Goal: Book appointment/travel/reservation

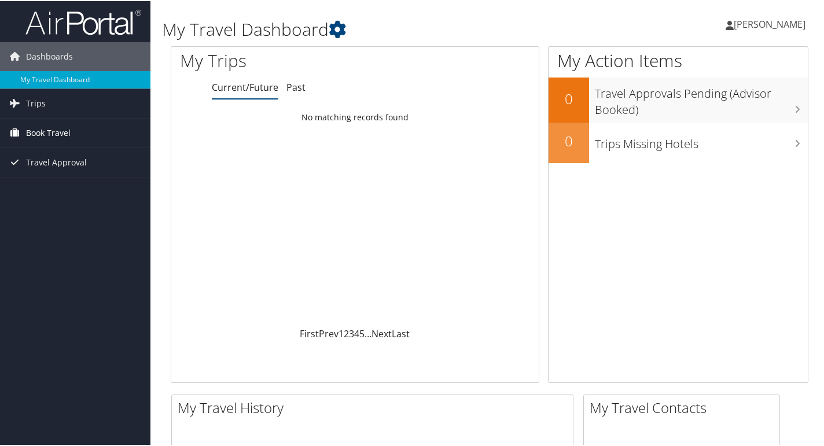
click at [42, 131] on span "Book Travel" at bounding box center [48, 131] width 45 height 29
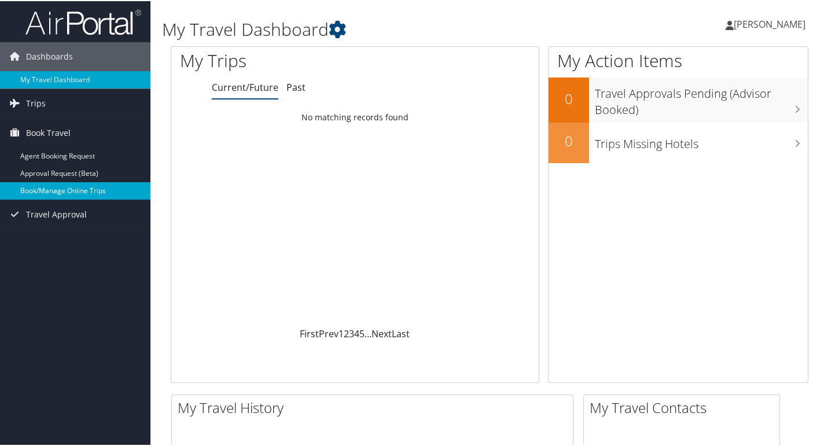
click at [53, 193] on link "Book/Manage Online Trips" at bounding box center [75, 189] width 150 height 17
